Goal: Obtain resource: Download file/media

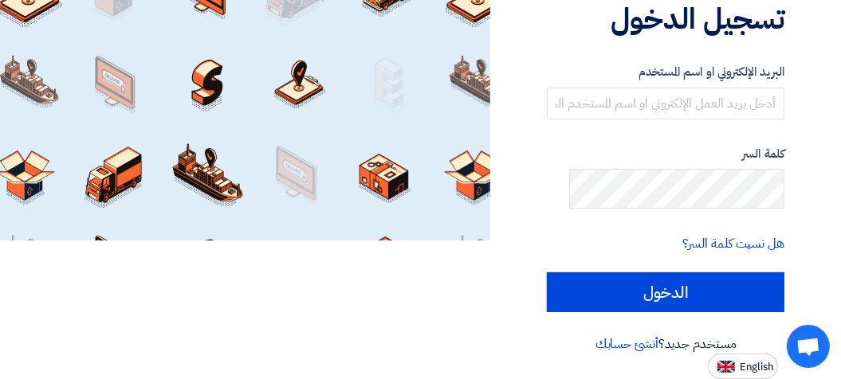
scroll to position [239, 0]
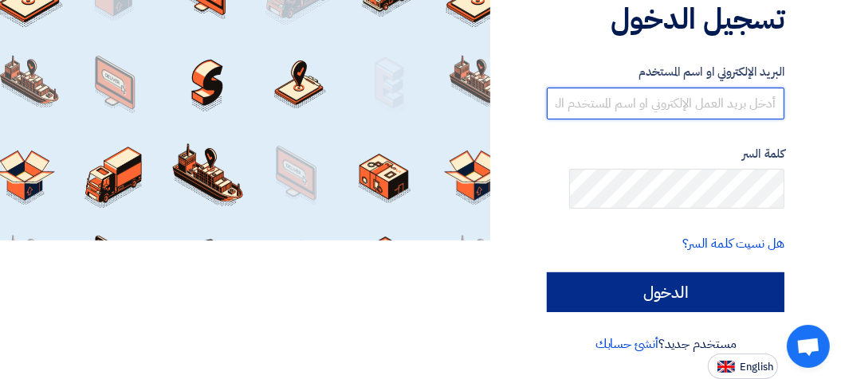
type input "[EMAIL_ADDRESS][DOMAIN_NAME]"
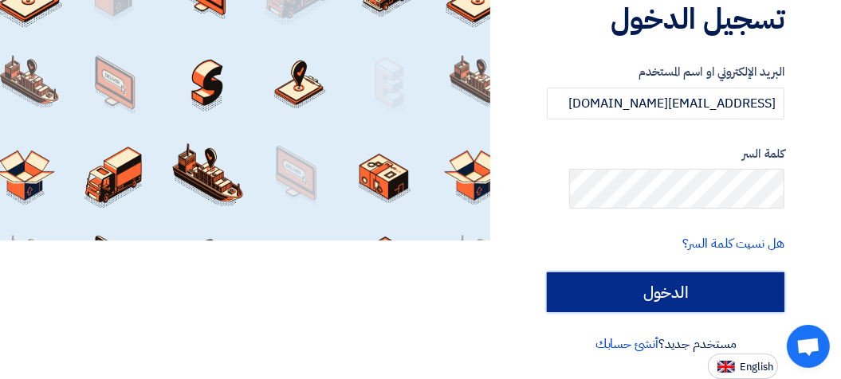
click at [664, 312] on input "الدخول" at bounding box center [665, 292] width 237 height 40
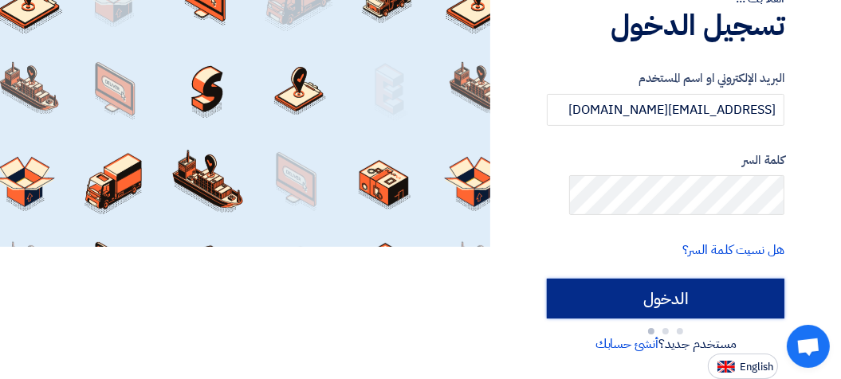
type input "Sign in"
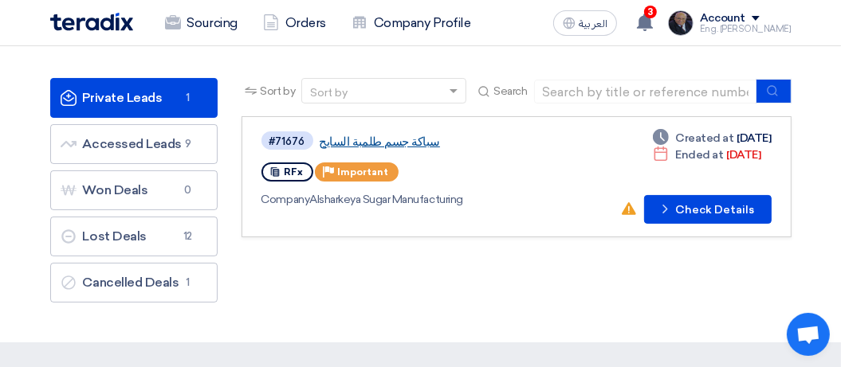
scroll to position [159, 0]
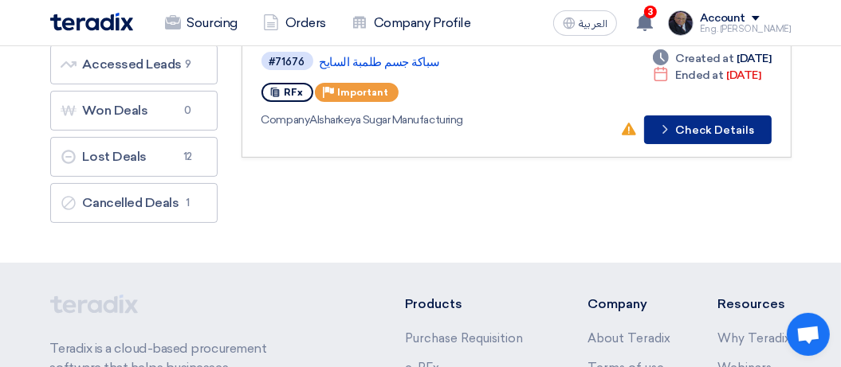
click at [693, 144] on button "Check details Check Details" at bounding box center [707, 130] width 127 height 29
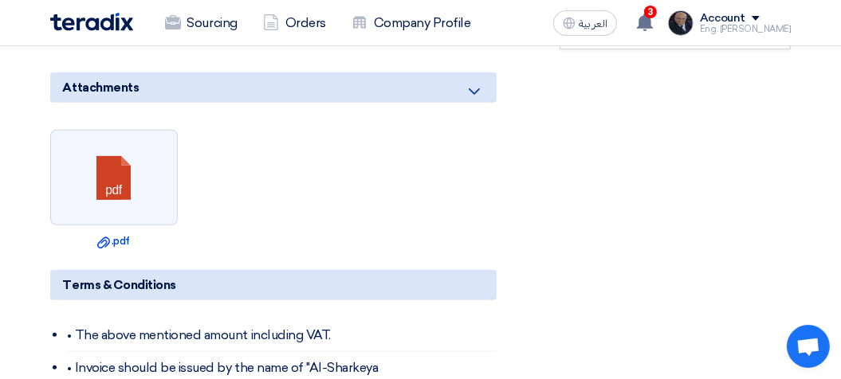
scroll to position [478, 0]
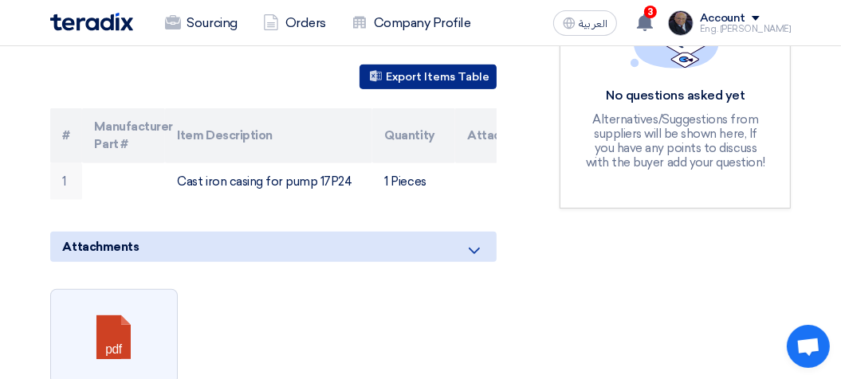
click at [388, 89] on button "Export Items Table" at bounding box center [427, 77] width 137 height 25
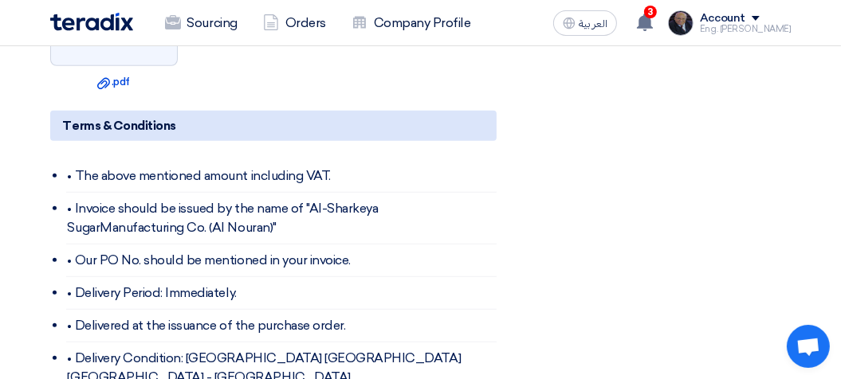
scroll to position [876, 0]
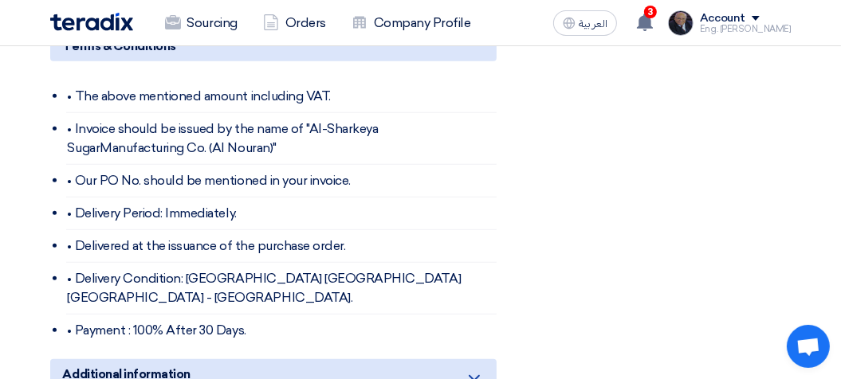
click at [89, 10] on link "Download file .pdf" at bounding box center [114, 2] width 118 height 16
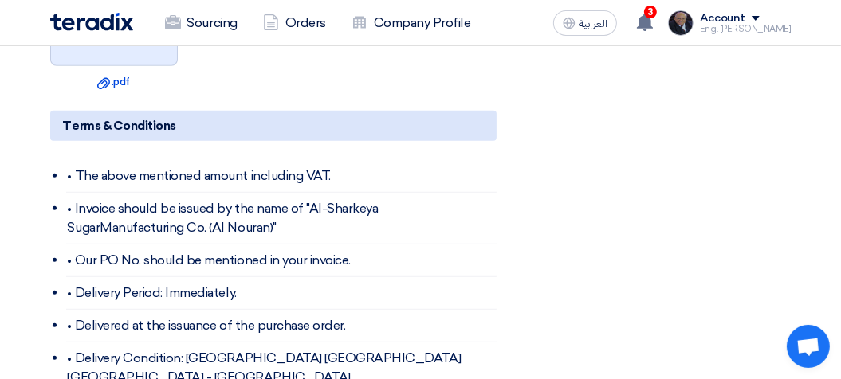
click at [102, 67] on link at bounding box center [114, 19] width 127 height 96
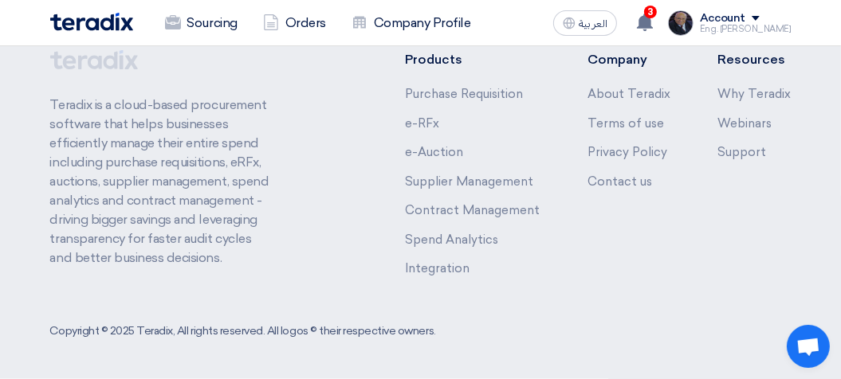
scroll to position [1366, 0]
